Goal: Task Accomplishment & Management: Manage account settings

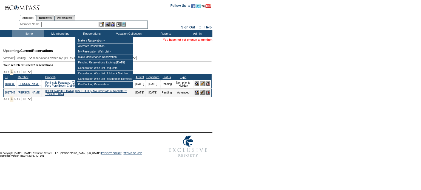
click at [86, 24] on input "text" at bounding box center [69, 24] width 57 height 5
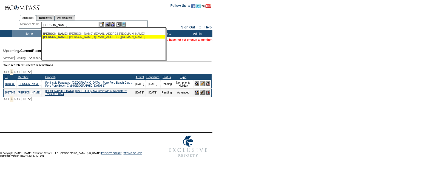
click at [77, 38] on div "Tomlinson , Emily (emkeon01@gmail.com)" at bounding box center [103, 36] width 121 height 3
type input "Tomlinson, Emily (emkeon01@gmail.com)"
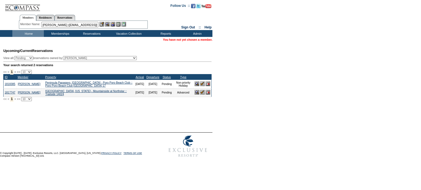
click at [115, 25] on img at bounding box center [112, 24] width 5 height 5
click at [109, 24] on img at bounding box center [107, 24] width 5 height 5
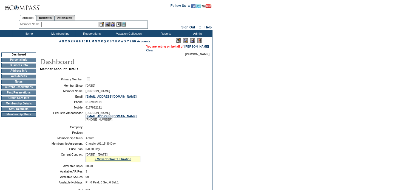
scroll to position [27, 0]
